Goal: Task Accomplishment & Management: Complete application form

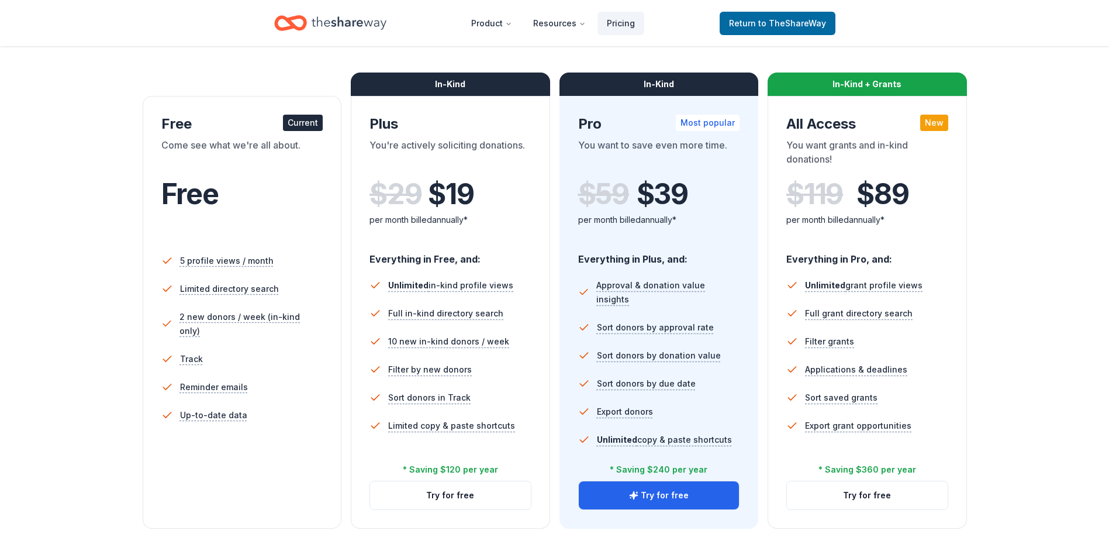
scroll to position [175, 0]
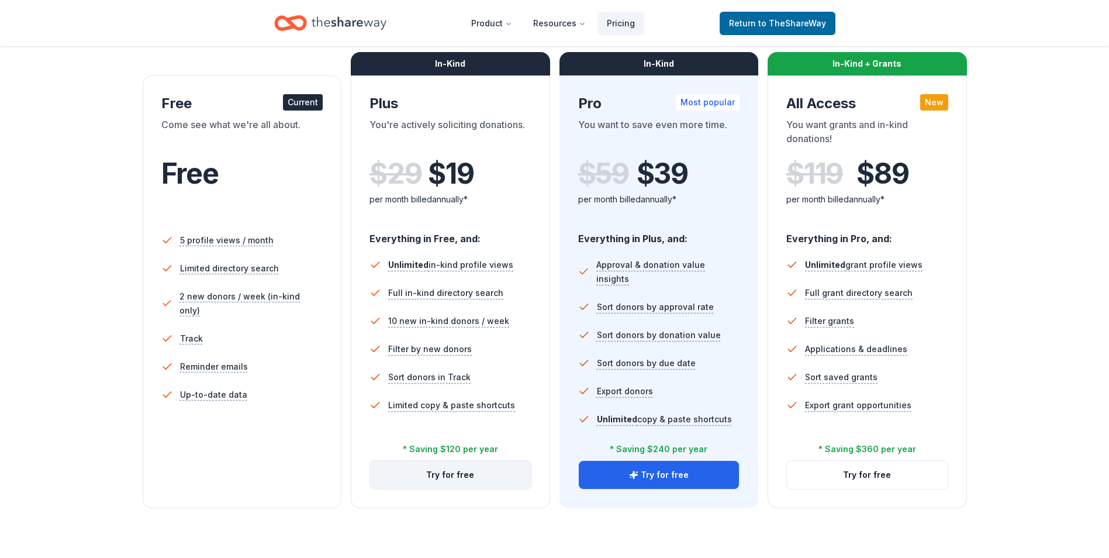
click at [462, 470] on button "Try for free" at bounding box center [450, 475] width 161 height 28
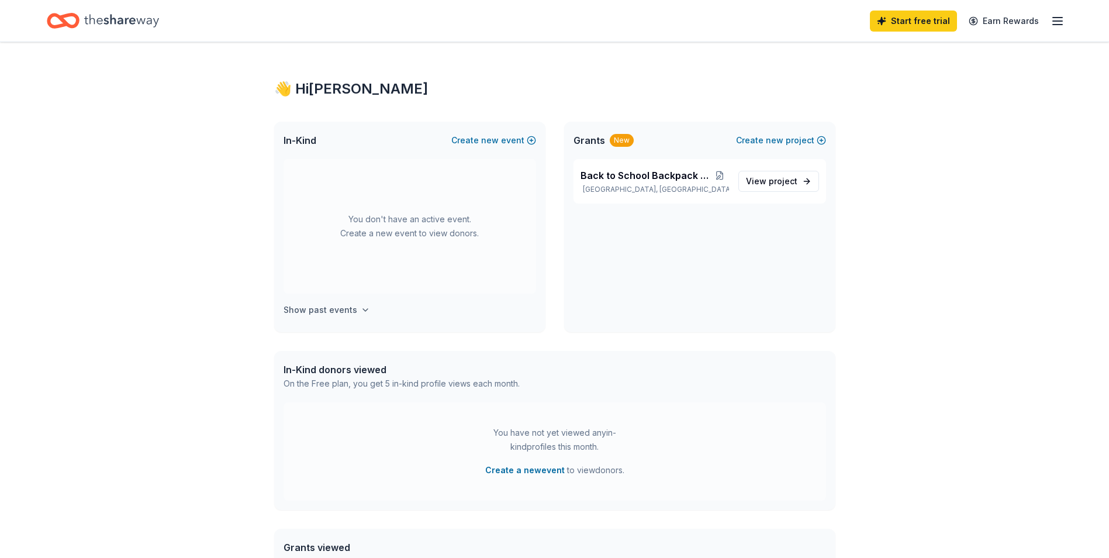
click at [322, 311] on h4 "Show past events" at bounding box center [320, 310] width 74 height 14
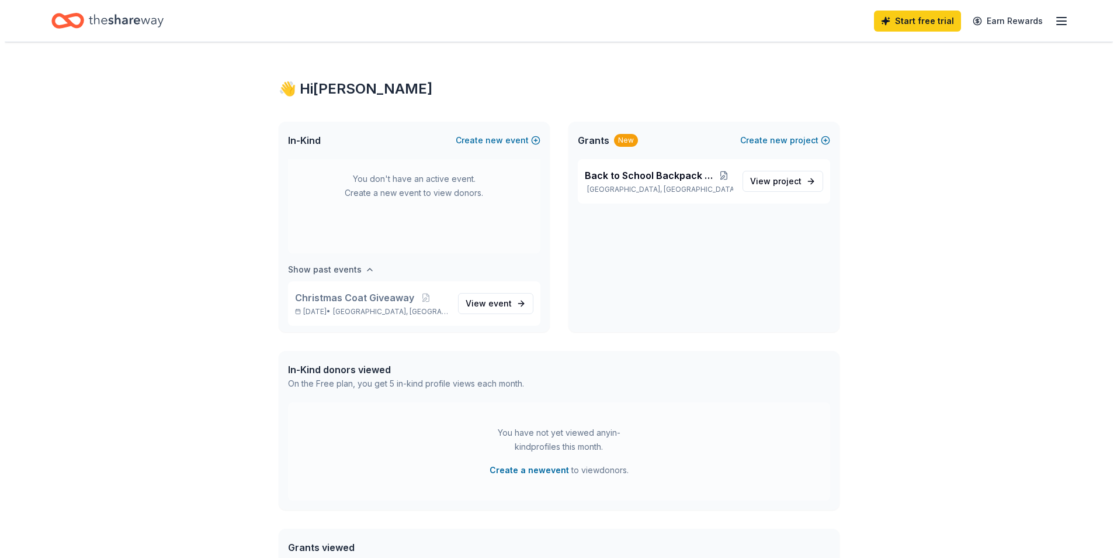
scroll to position [43, 0]
click at [484, 299] on span "event" at bounding box center [495, 300] width 23 height 10
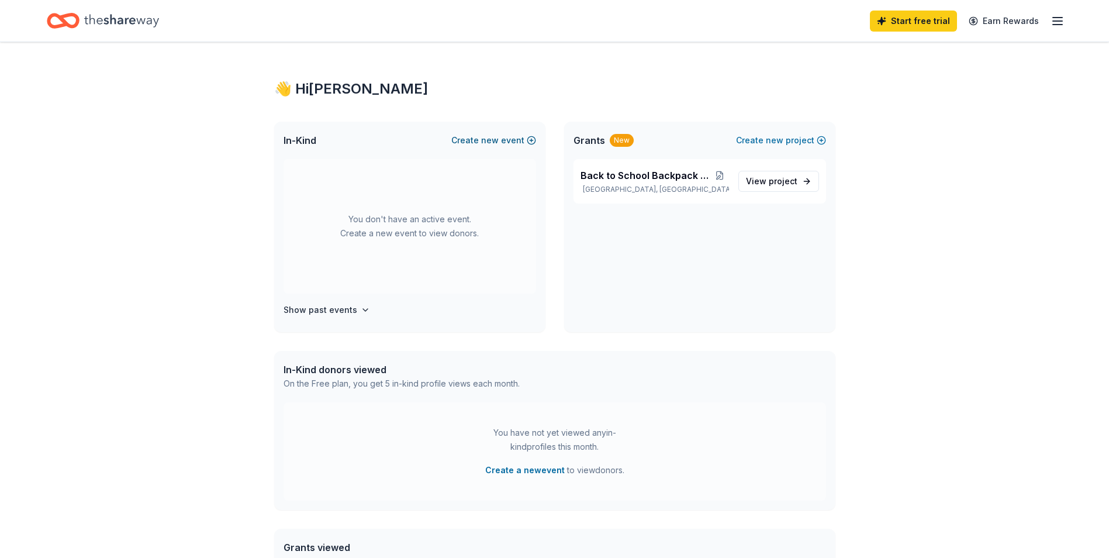
click at [485, 141] on span "new" at bounding box center [490, 140] width 18 height 14
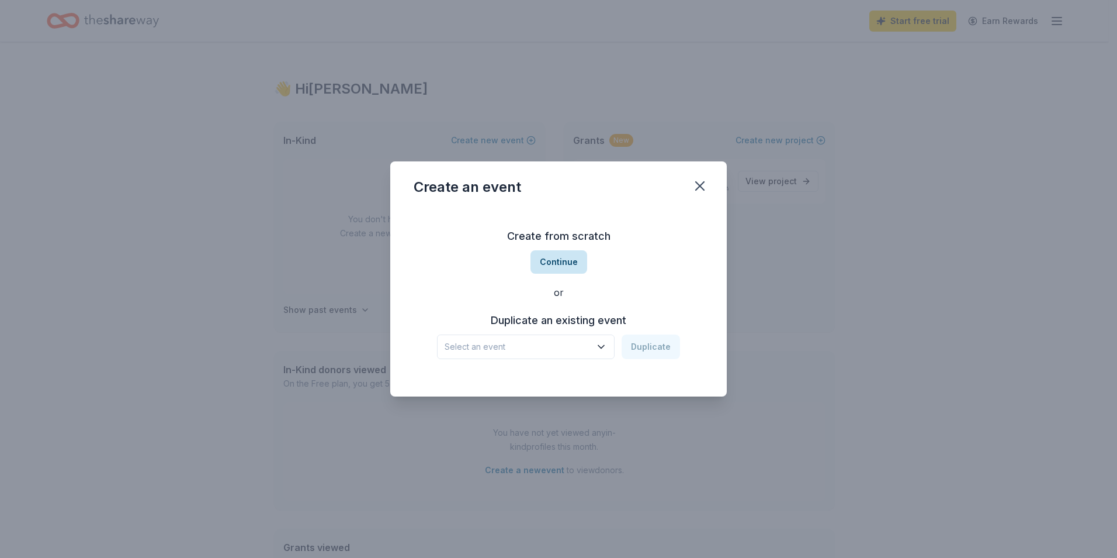
click at [560, 259] on button "Continue" at bounding box center [559, 261] width 57 height 23
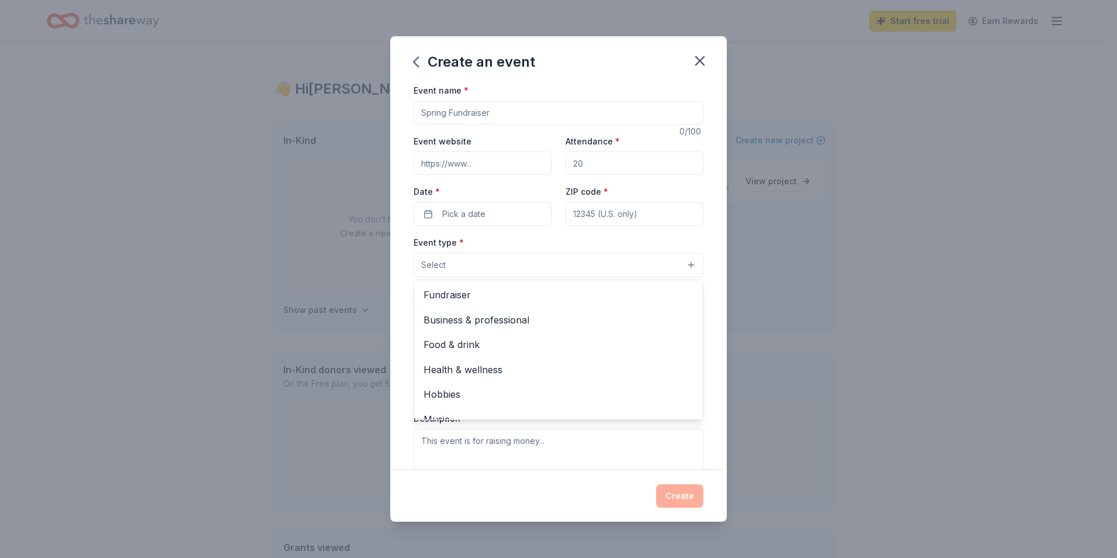
click at [683, 267] on button "Select" at bounding box center [559, 264] width 290 height 25
click at [798, 295] on div "Create an event Event name * 0 /100 Event website Attendance * Date * Pick a da…" at bounding box center [558, 279] width 1117 height 558
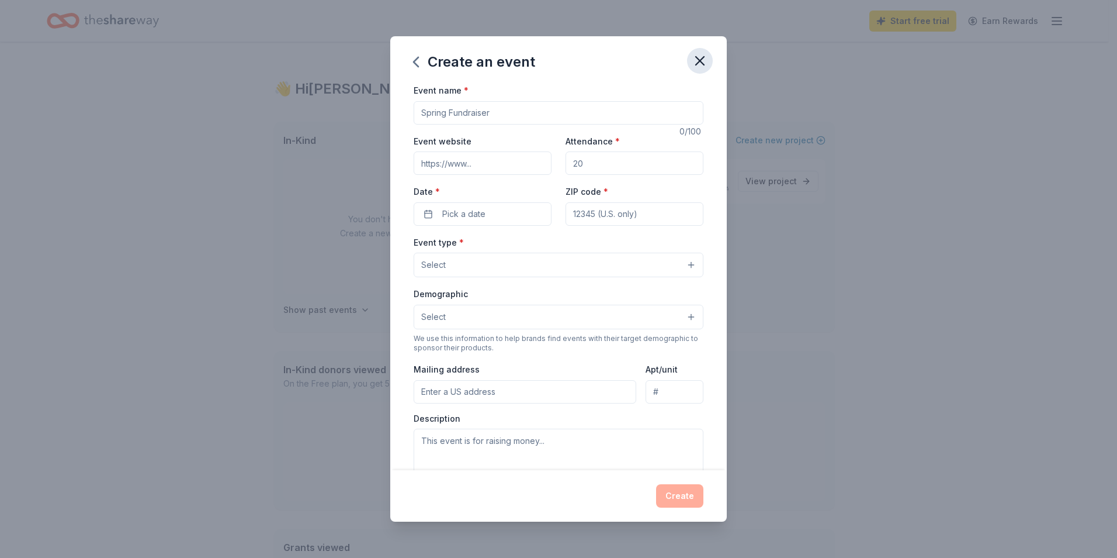
click at [695, 58] on icon "button" at bounding box center [700, 61] width 16 height 16
